Goal: Transaction & Acquisition: Obtain resource

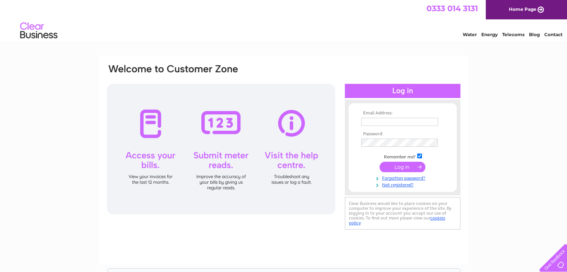
type input "admin@morayfoodplus.org.uk"
click at [396, 165] on input "submit" at bounding box center [402, 167] width 46 height 10
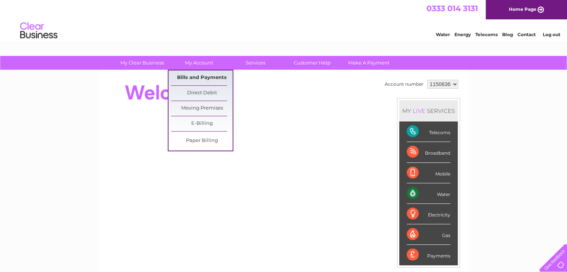
click at [200, 78] on link "Bills and Payments" at bounding box center [201, 77] width 61 height 15
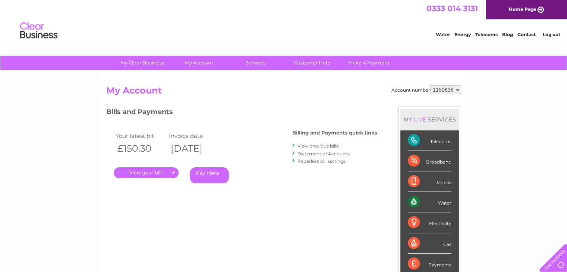
click at [142, 172] on link "." at bounding box center [146, 172] width 65 height 11
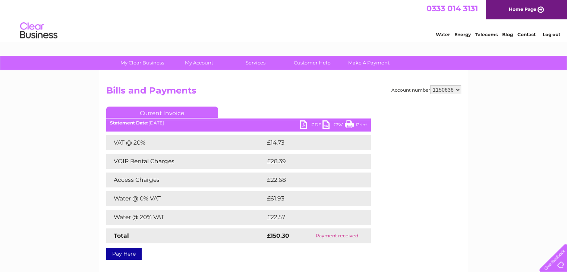
click at [311, 125] on link "PDF" at bounding box center [311, 125] width 22 height 11
